Goal: Task Accomplishment & Management: Manage account settings

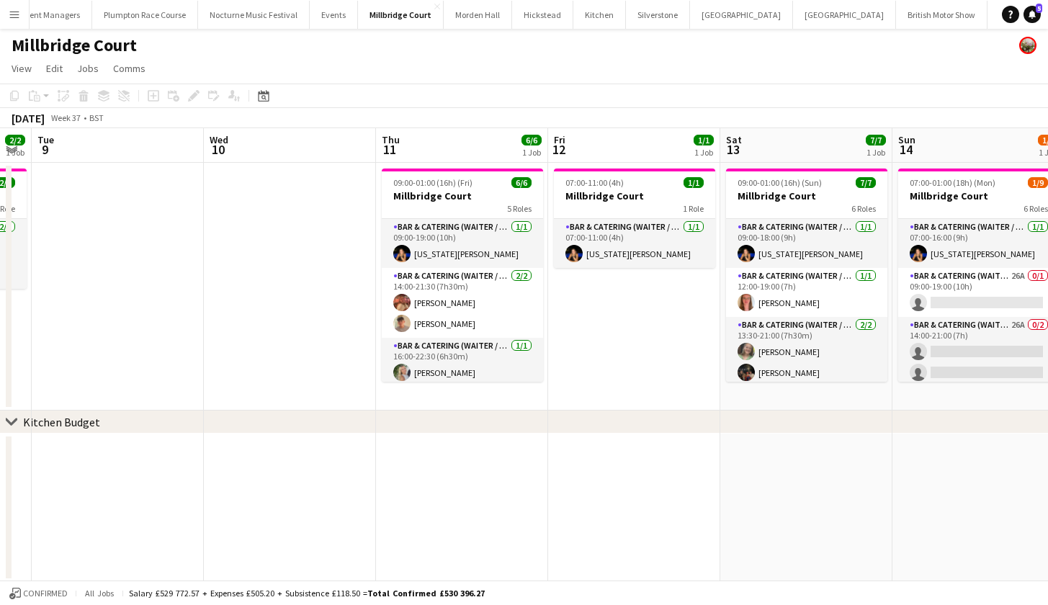
click at [1033, 11] on button "LIMEKILN Close" at bounding box center [1062, 15] width 58 height 28
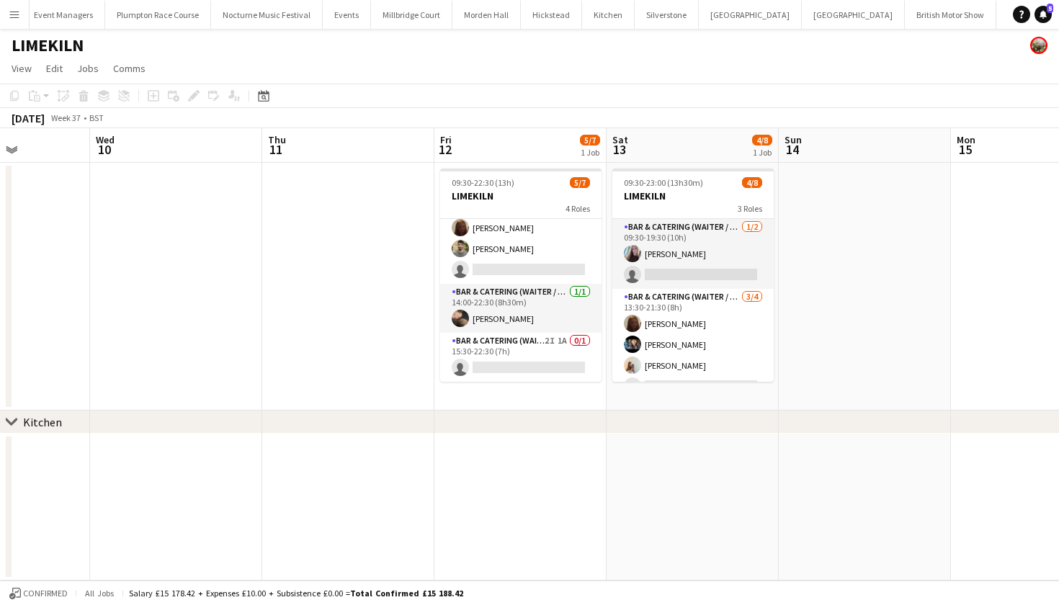
click at [371, 11] on button "[GEOGRAPHIC_DATA]" at bounding box center [411, 15] width 81 height 28
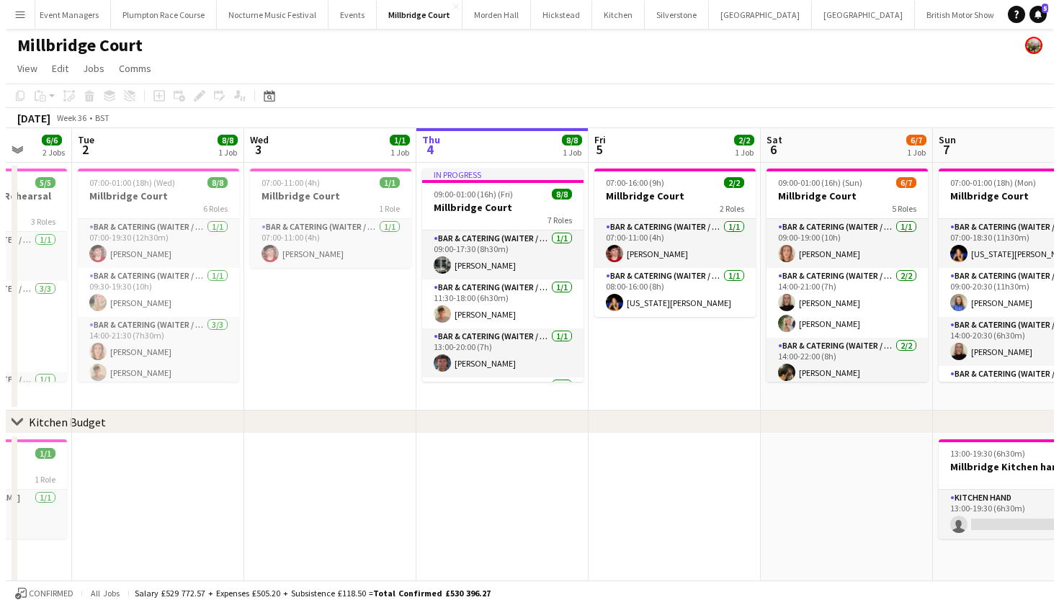
scroll to position [0, 448]
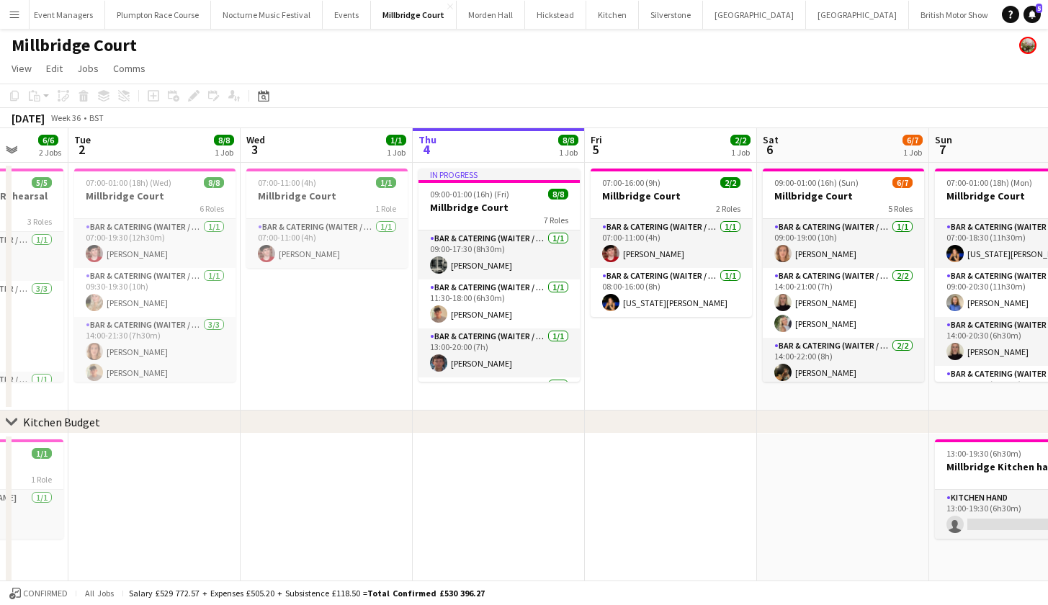
click at [154, 17] on button "Plumpton Race Course Close" at bounding box center [158, 15] width 106 height 28
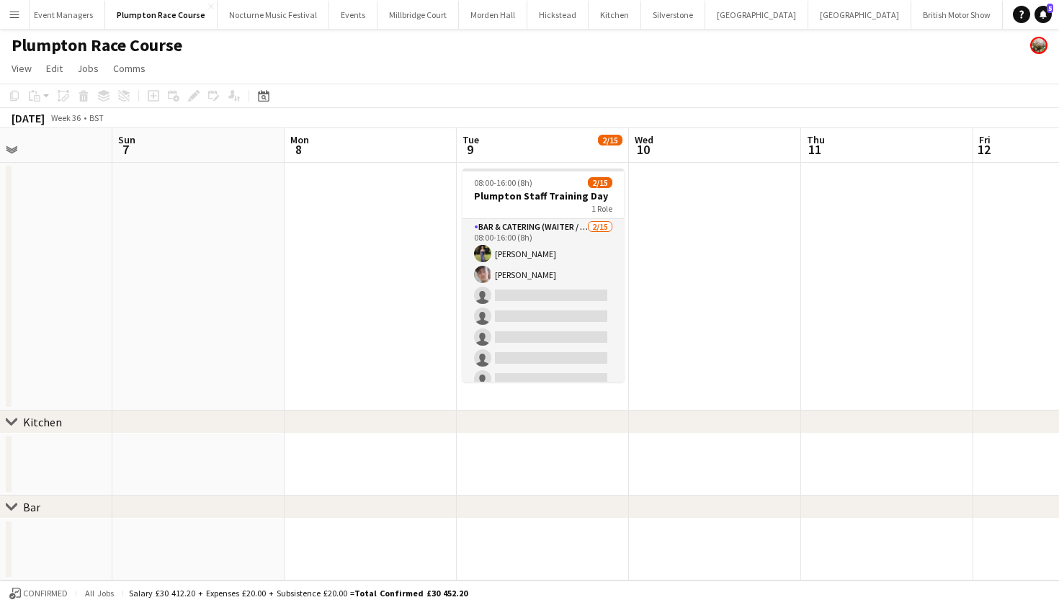
scroll to position [0, 584]
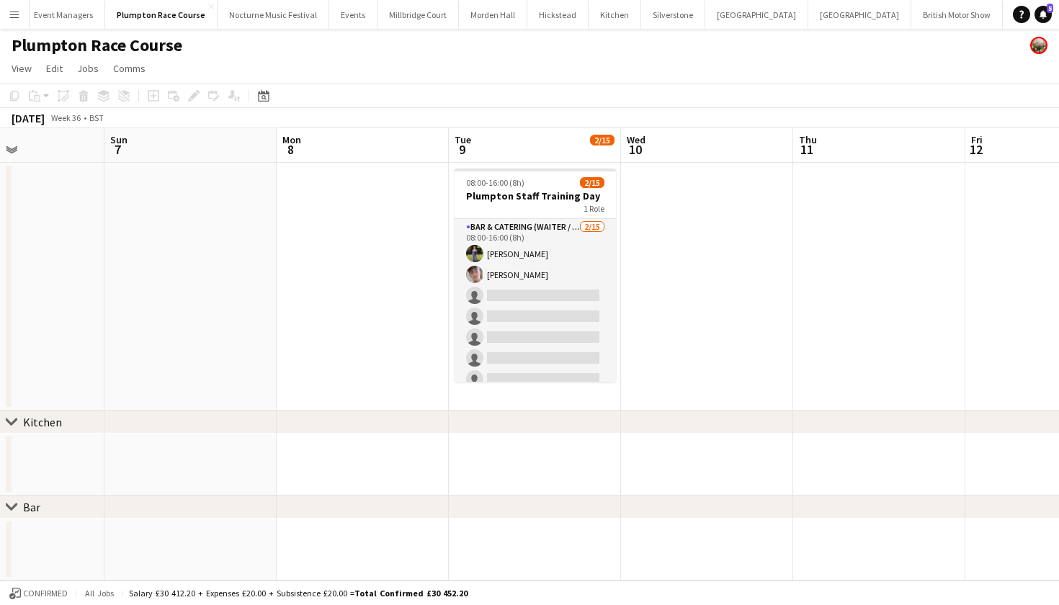
click at [539, 263] on app-card-role "Bar & Catering (Waiter / waitress) [DATE] 08:00-16:00 (8h) [PERSON_NAME] [PERSO…" at bounding box center [534, 389] width 161 height 341
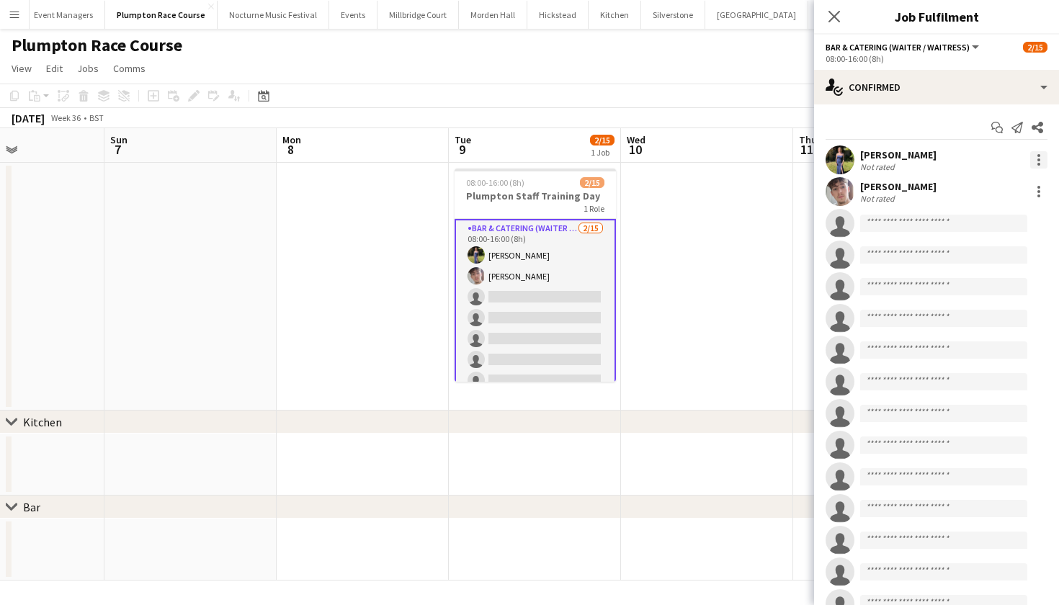
click at [1035, 166] on div at bounding box center [1038, 159] width 17 height 17
click at [963, 321] on span "Remove" at bounding box center [957, 324] width 43 height 12
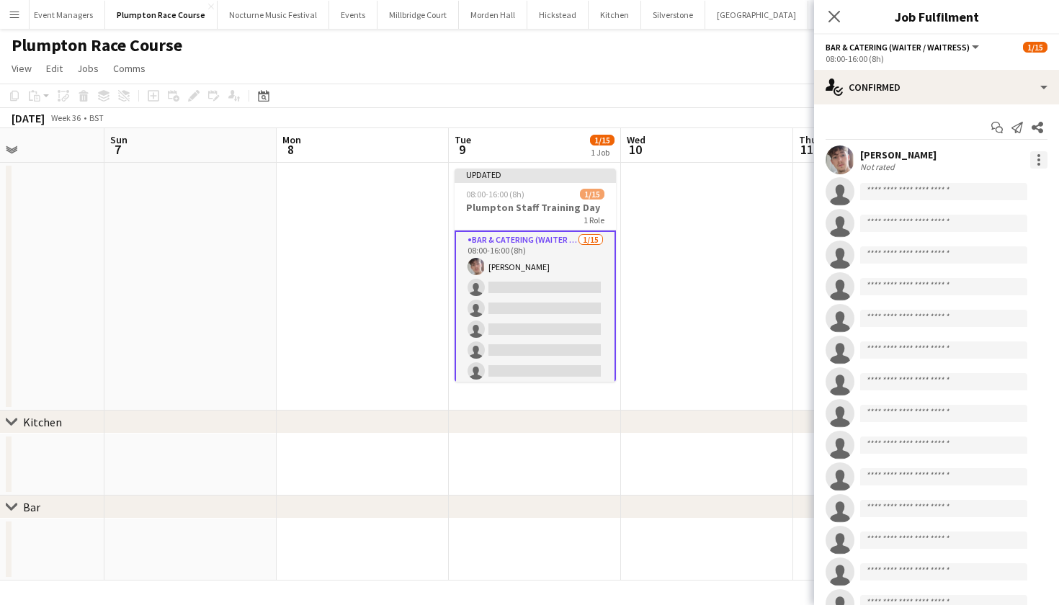
click at [1037, 161] on div at bounding box center [1038, 159] width 3 height 3
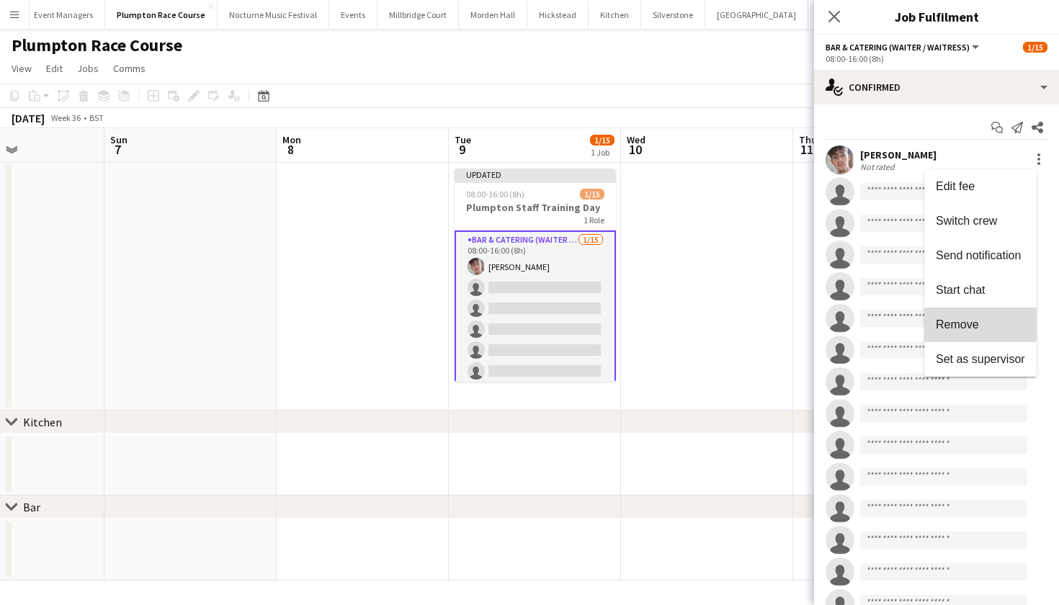
click at [963, 323] on span "Remove" at bounding box center [957, 324] width 43 height 12
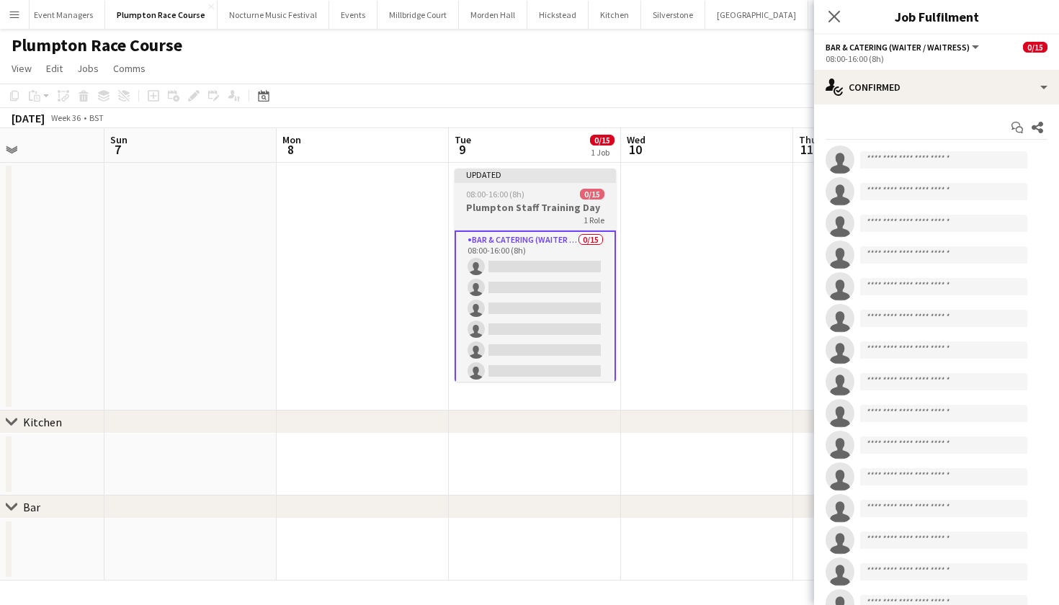
click at [559, 206] on h3 "Plumpton Staff Training Day" at bounding box center [534, 207] width 161 height 13
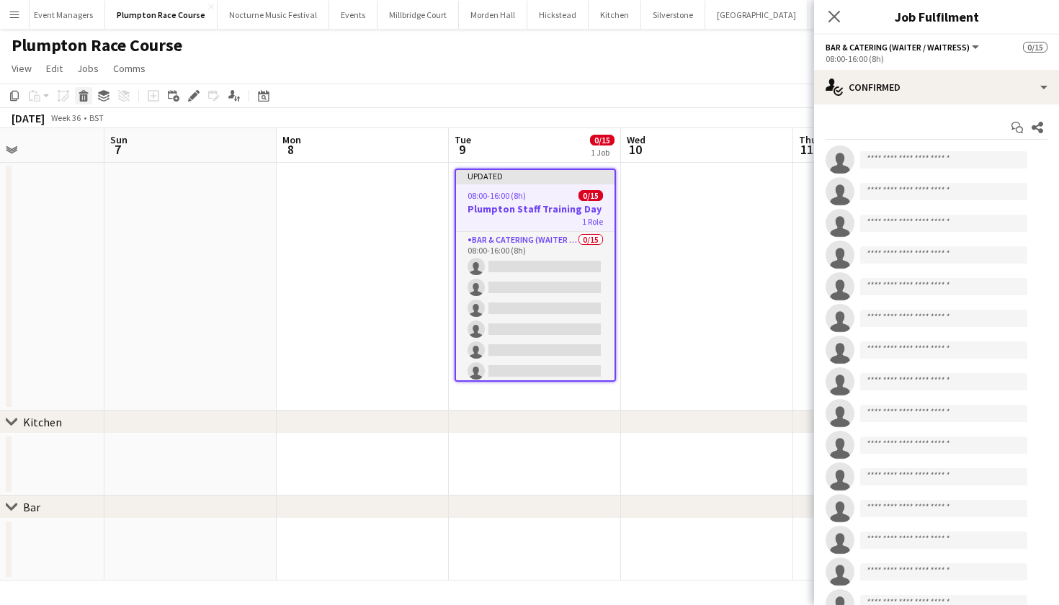
click at [84, 94] on icon at bounding box center [84, 97] width 8 height 7
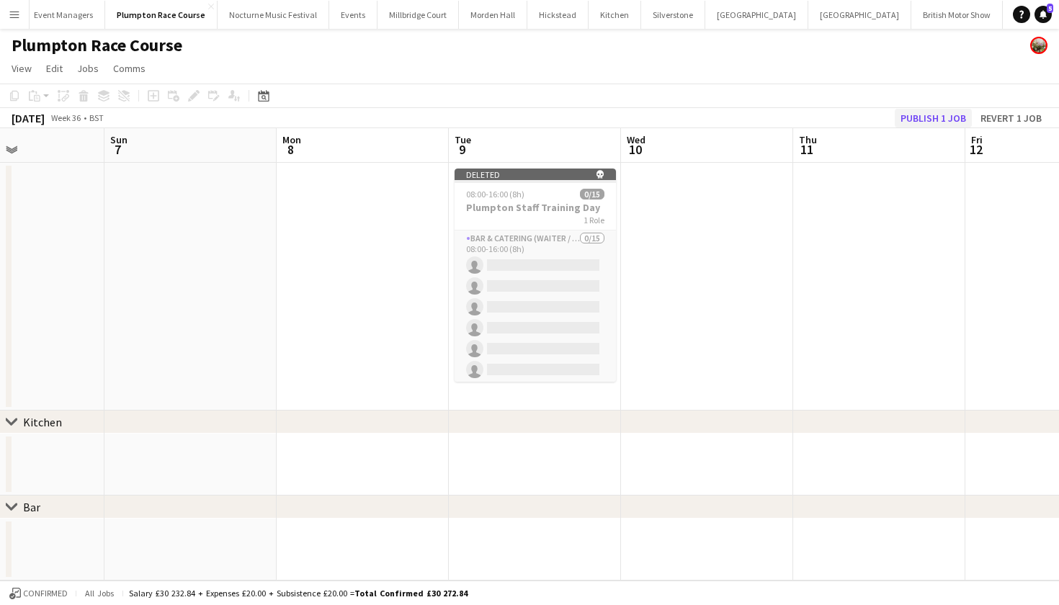
click at [930, 112] on button "Publish 1 job" at bounding box center [932, 118] width 77 height 19
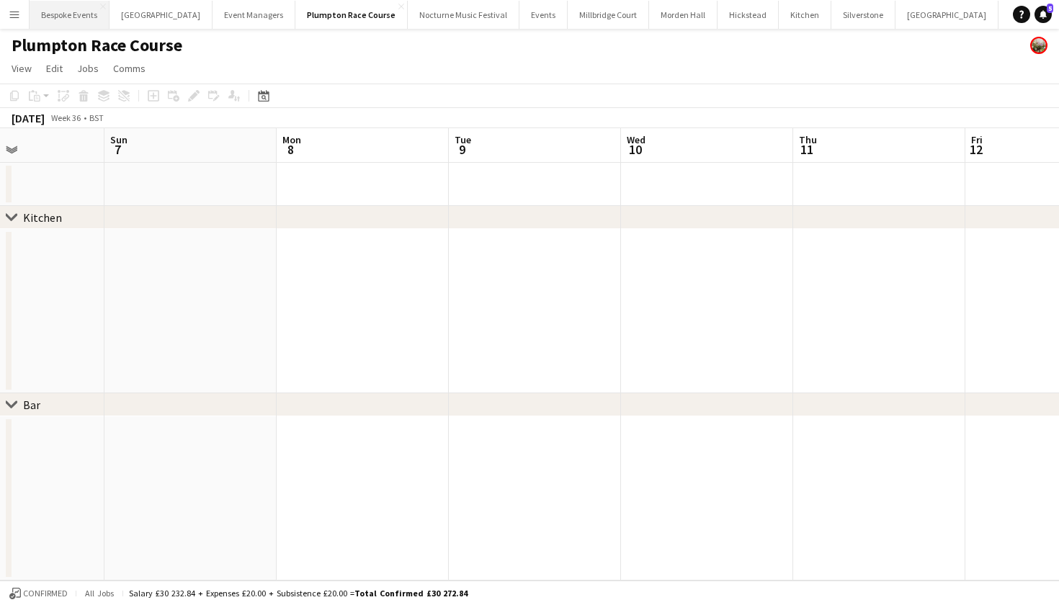
scroll to position [0, 0]
click at [133, 19] on button "[GEOGRAPHIC_DATA] Close" at bounding box center [160, 15] width 103 height 28
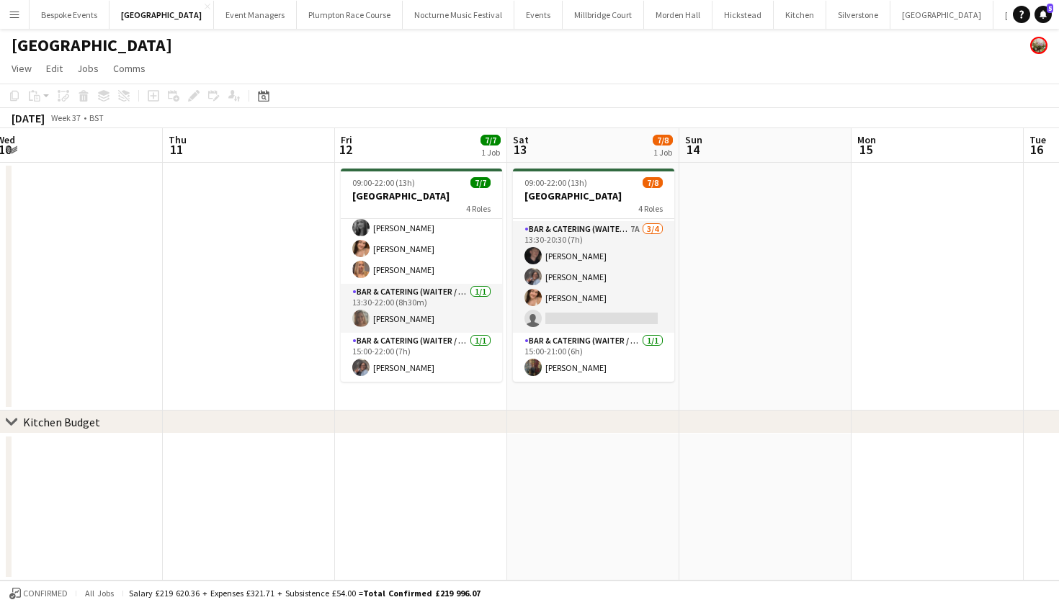
scroll to position [117, 0]
click at [514, 24] on button "Events Close" at bounding box center [538, 15] width 48 height 28
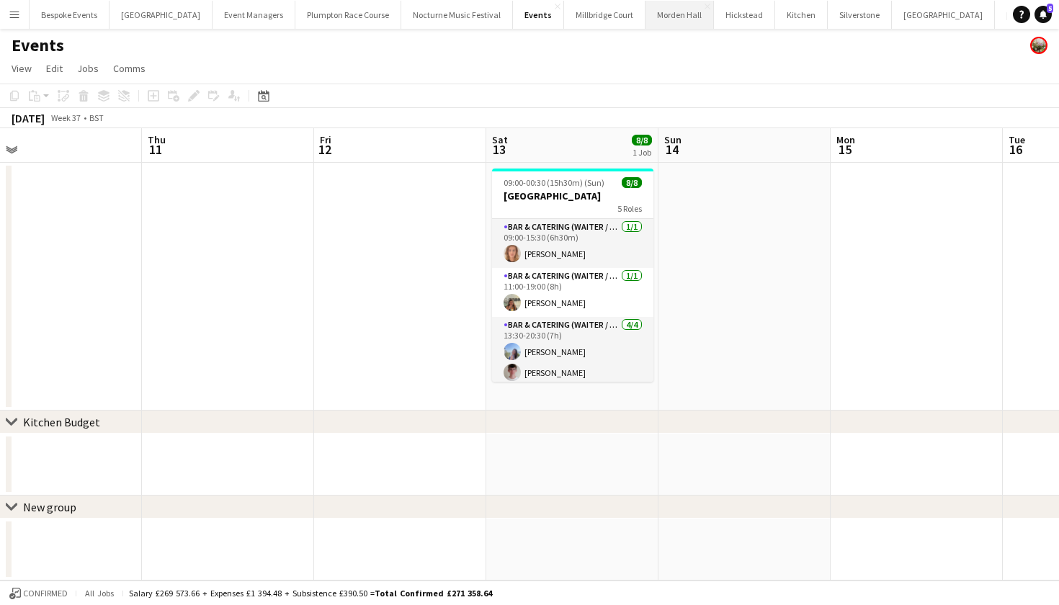
click at [645, 20] on button "[GEOGRAPHIC_DATA] Close" at bounding box center [679, 15] width 68 height 28
